Goal: Task Accomplishment & Management: Use online tool/utility

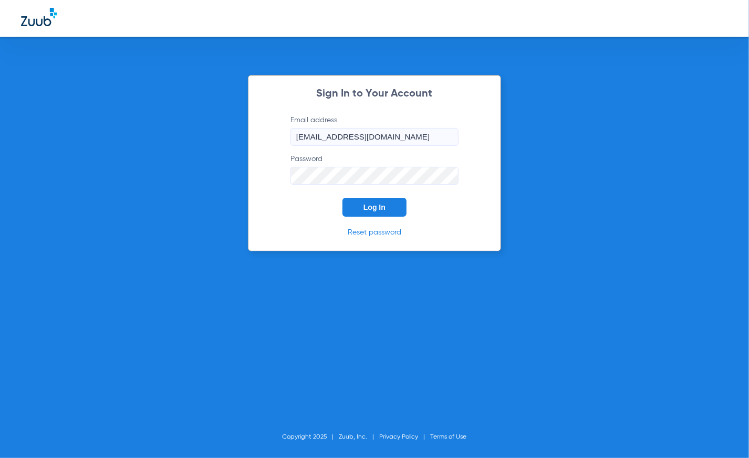
click at [395, 206] on button "Log In" at bounding box center [374, 207] width 64 height 19
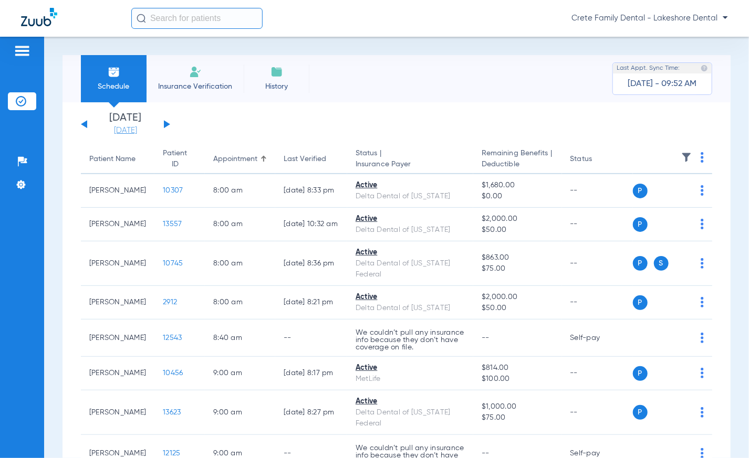
click at [127, 132] on link "[DATE]" at bounding box center [125, 131] width 63 height 11
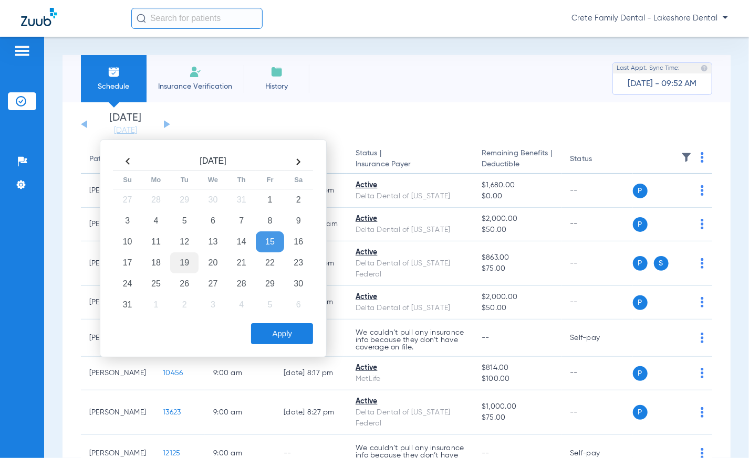
click at [181, 261] on td "19" at bounding box center [184, 263] width 28 height 21
click at [278, 339] on button "Apply" at bounding box center [282, 334] width 62 height 21
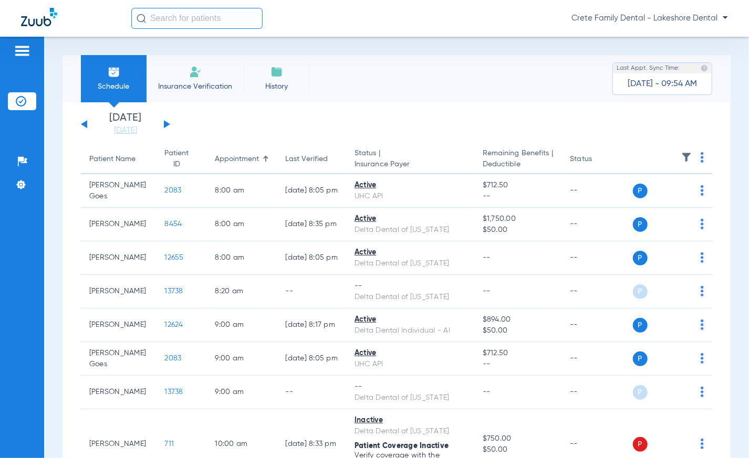
click at [418, 79] on div "Schedule Insurance Verification History Last Appt. Sync Time: [DATE] - 09:54 AM" at bounding box center [396, 78] width 668 height 47
drag, startPoint x: 445, startPoint y: 77, endPoint x: 322, endPoint y: 59, distance: 124.7
click at [444, 78] on div "Schedule Insurance Verification History Last Appt. Sync Time: [DATE] - 10:02 AM" at bounding box center [396, 78] width 668 height 47
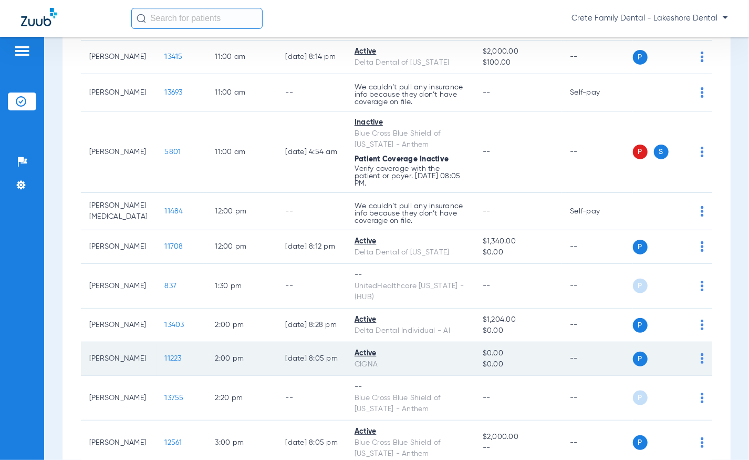
scroll to position [572, 0]
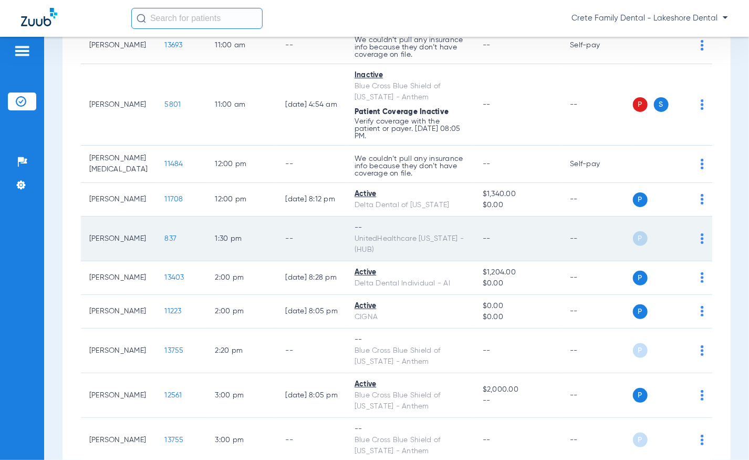
click at [165, 236] on span "837" at bounding box center [171, 238] width 12 height 7
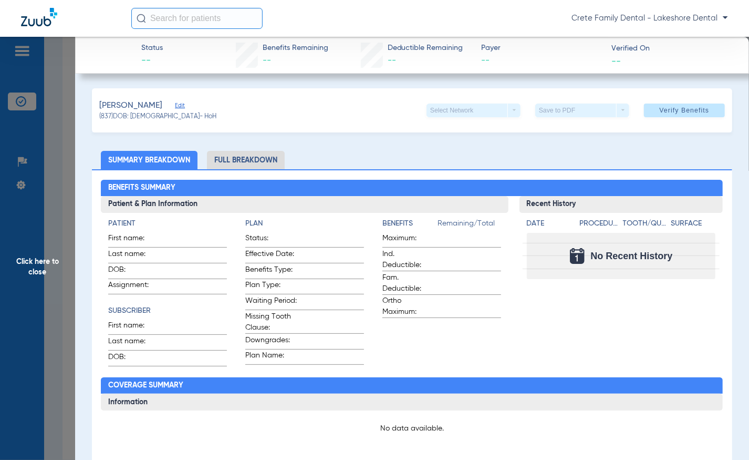
drag, startPoint x: 385, startPoint y: 159, endPoint x: 367, endPoint y: 150, distance: 20.4
click at [381, 157] on ul "Summary Breakdown Full Breakdown" at bounding box center [412, 160] width 640 height 18
click at [175, 105] on span "Edit" at bounding box center [179, 107] width 9 height 10
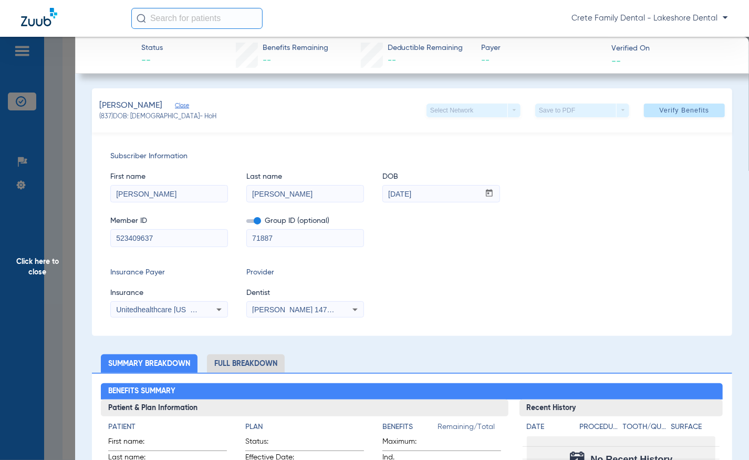
click at [210, 308] on div "Unitedhealthcare [US_STATE] - (Hub)" at bounding box center [169, 309] width 117 height 13
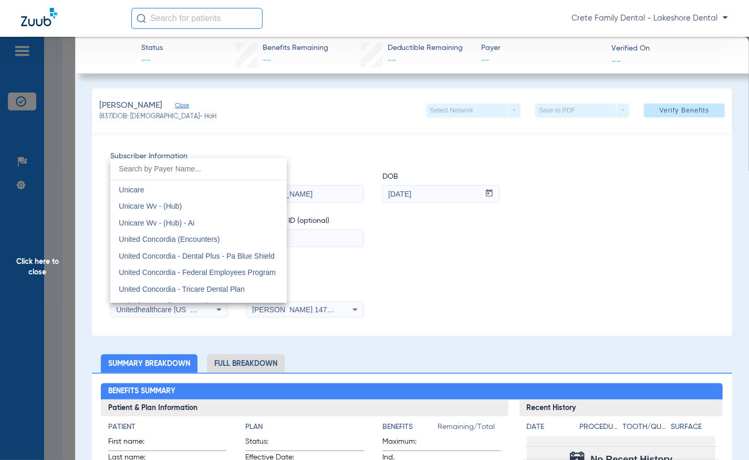
scroll to position [6201, 0]
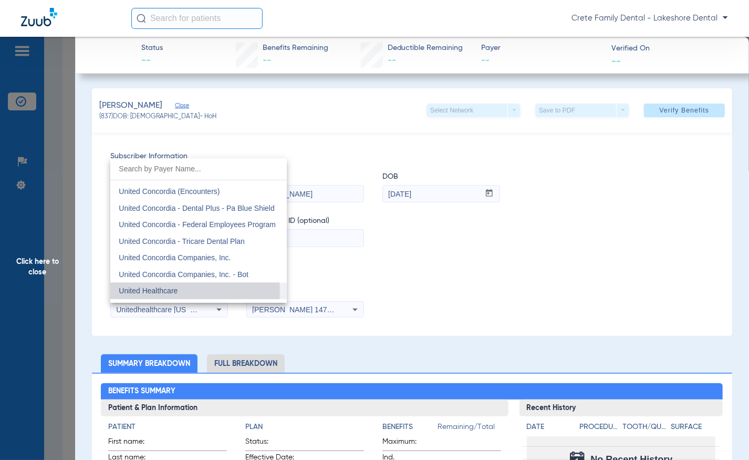
click at [152, 289] on span "United Healthcare" at bounding box center [148, 290] width 59 height 8
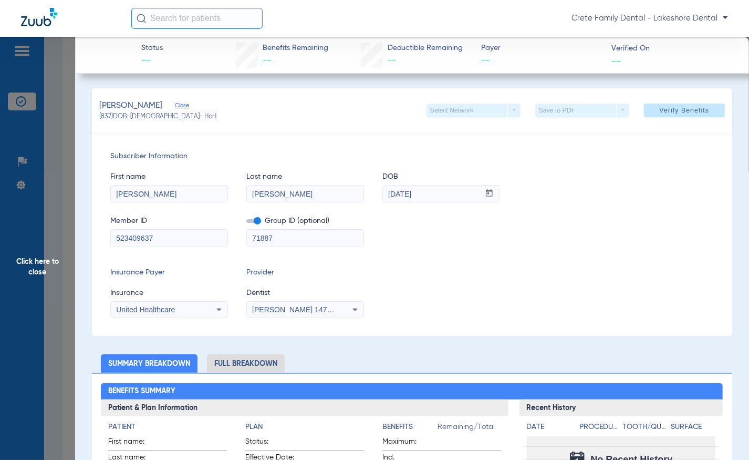
drag, startPoint x: 275, startPoint y: 233, endPoint x: 236, endPoint y: 240, distance: 39.5
click at [237, 240] on div "Member ID 523409637 Group ID (optional) 71887" at bounding box center [411, 226] width 603 height 40
click at [255, 220] on span at bounding box center [253, 221] width 15 height 4
click at [246, 223] on input "checkbox" at bounding box center [246, 223] width 0 height 0
click at [692, 112] on span "Verify Benefits" at bounding box center [685, 110] width 50 height 8
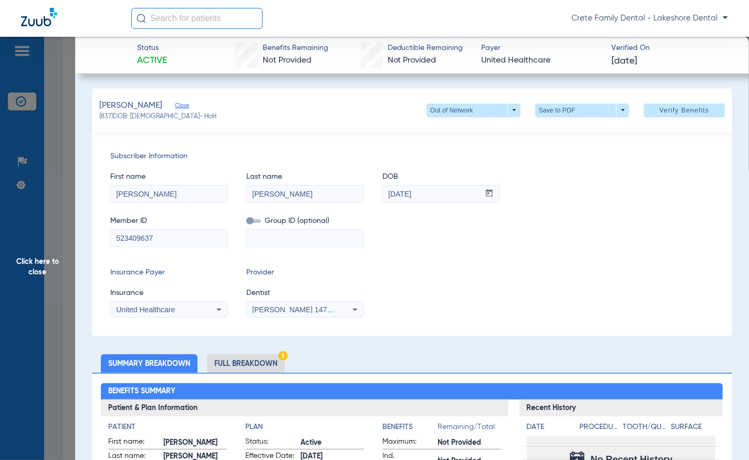
click at [498, 295] on div "Insurance Payer Insurance United Healthcare Provider Dentist [PERSON_NAME] 1477…" at bounding box center [411, 292] width 603 height 50
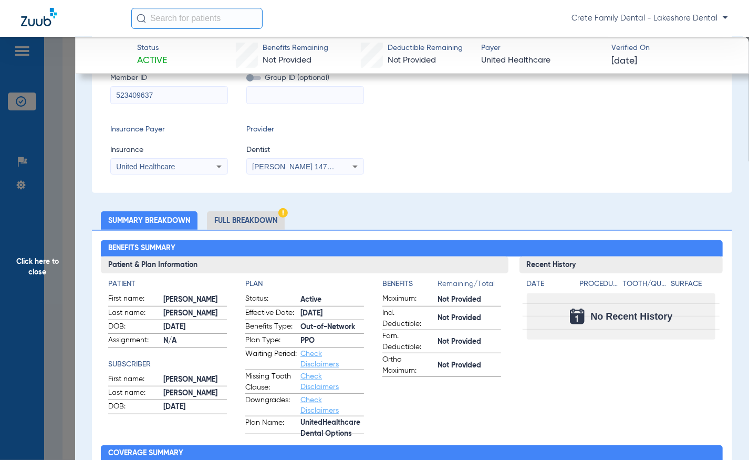
scroll to position [238, 0]
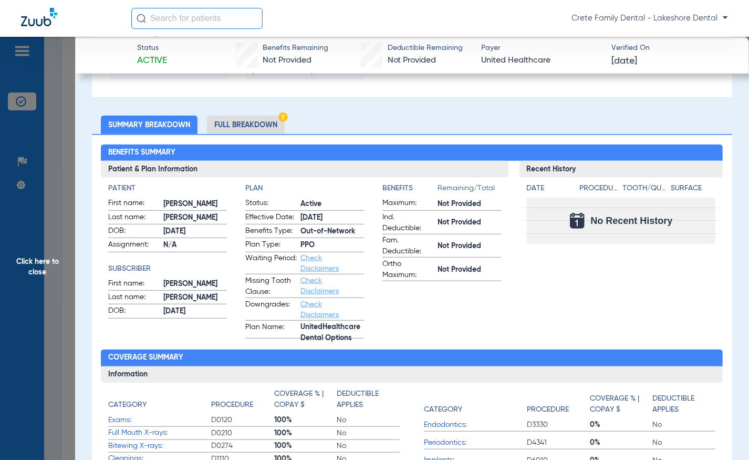
click at [248, 122] on li "Full Breakdown" at bounding box center [246, 125] width 78 height 18
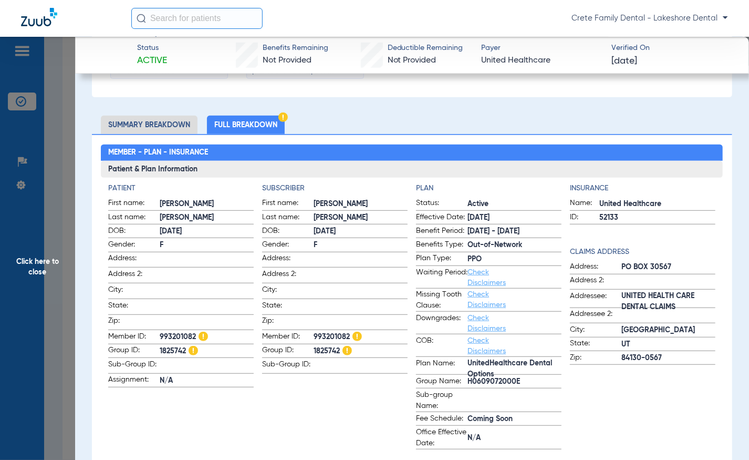
click at [172, 348] on span "1825742" at bounding box center [207, 351] width 94 height 11
copy span "1825742"
drag, startPoint x: 520, startPoint y: 377, endPoint x: 464, endPoint y: 380, distance: 56.3
click at [467, 380] on span "H0609072000E" at bounding box center [514, 381] width 94 height 11
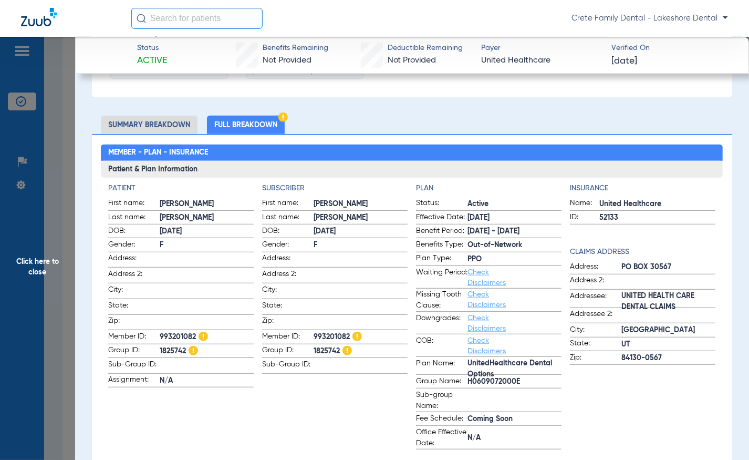
copy span "H0609072000E"
click at [171, 346] on span "1825742" at bounding box center [207, 351] width 94 height 11
click at [175, 331] on span "993201082" at bounding box center [207, 336] width 94 height 11
click at [169, 347] on span "1825742" at bounding box center [207, 351] width 94 height 11
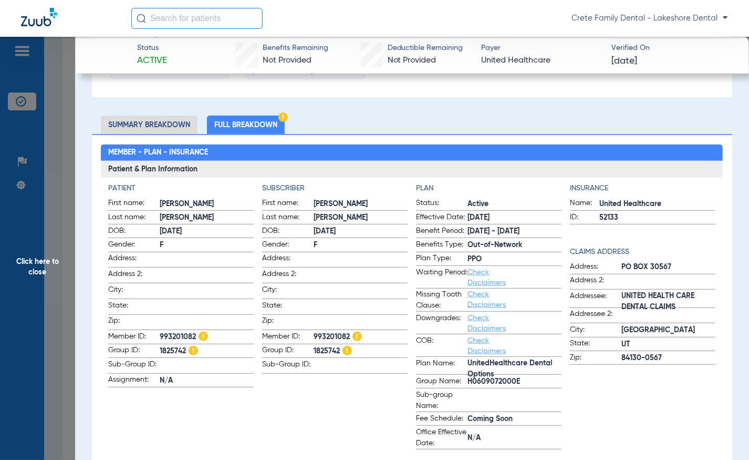
copy span "1825742"
click at [331, 335] on span "993201082" at bounding box center [361, 336] width 94 height 11
copy span "993201082"
click at [162, 347] on span "1825742" at bounding box center [207, 351] width 94 height 11
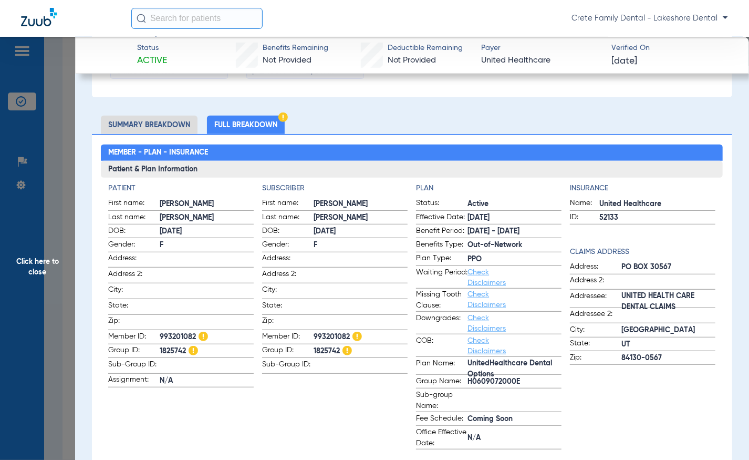
click at [162, 347] on span "1825742" at bounding box center [207, 351] width 94 height 11
copy span "1825742"
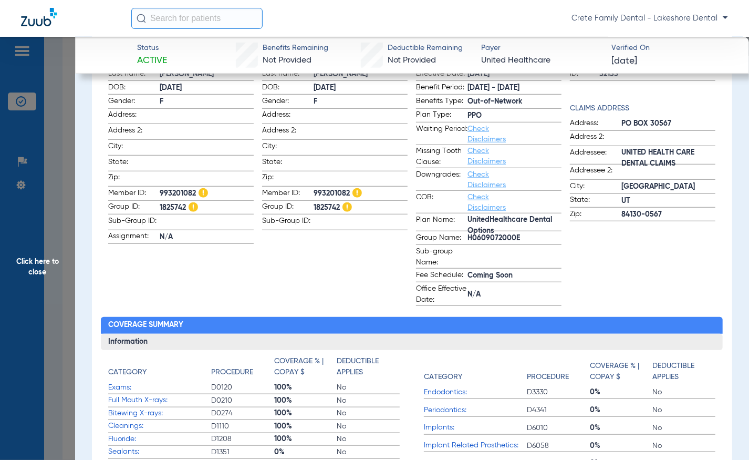
scroll to position [525, 0]
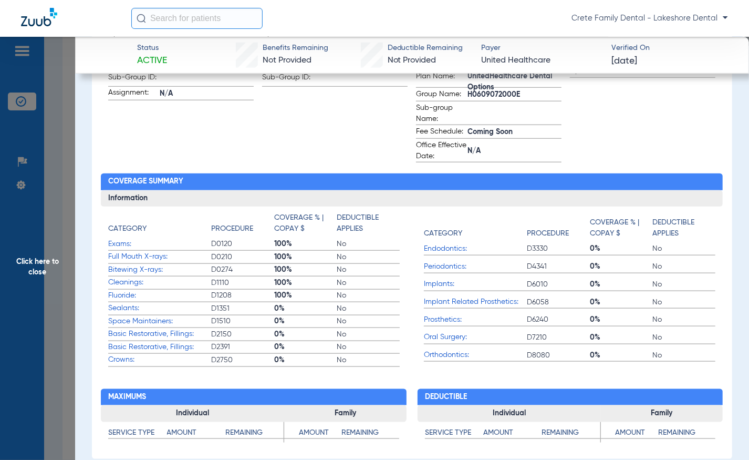
click at [429, 13] on div "Crete Family Dental - Lakeshore Dental" at bounding box center [429, 18] width 597 height 21
click at [278, 130] on app-subscriber-information "Subscriber First name: [PERSON_NAME] Last name: [PERSON_NAME]: [DEMOGRAPHIC_DAT…" at bounding box center [334, 29] width 145 height 266
click at [40, 150] on span "Click here to close" at bounding box center [37, 267] width 75 height 460
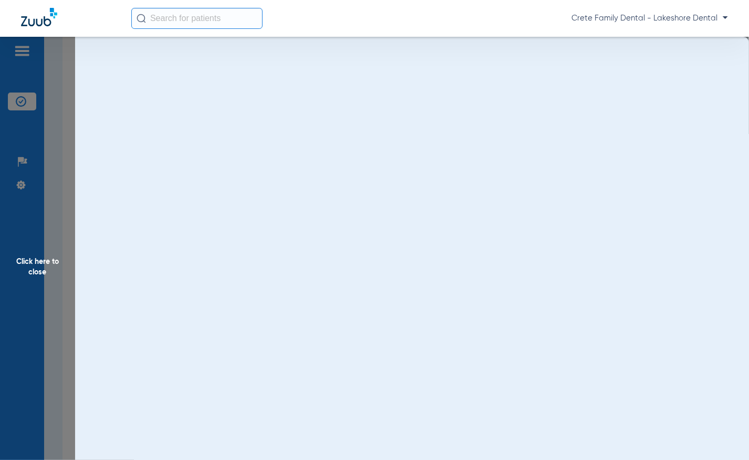
scroll to position [0, 0]
